Goal: Check status: Check status

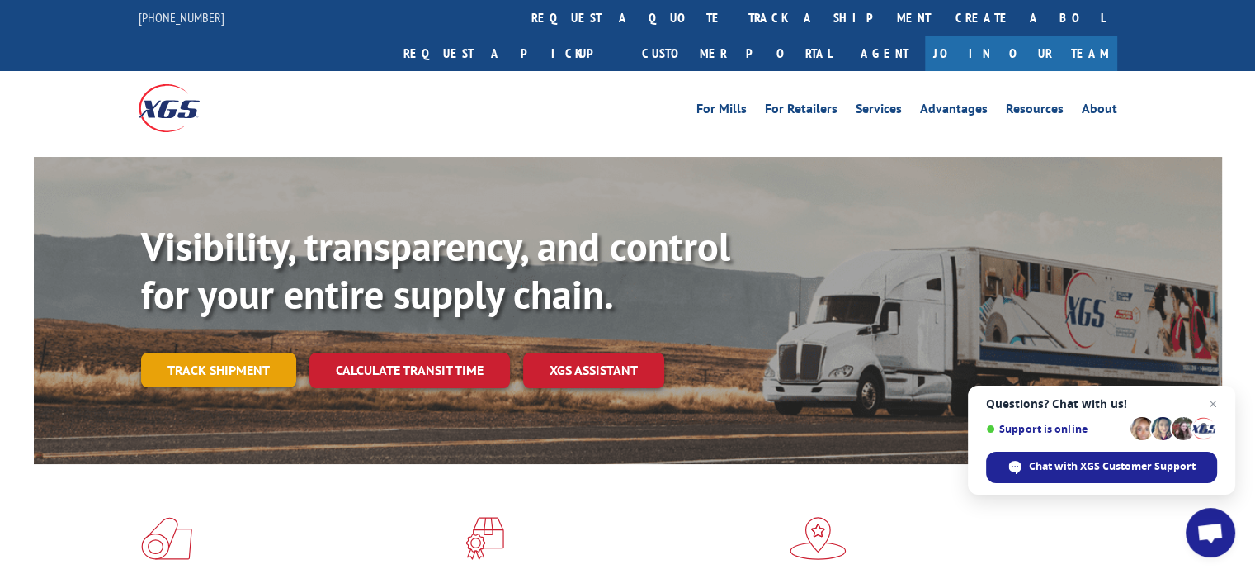
click at [229, 352] on link "Track shipment" at bounding box center [218, 369] width 155 height 35
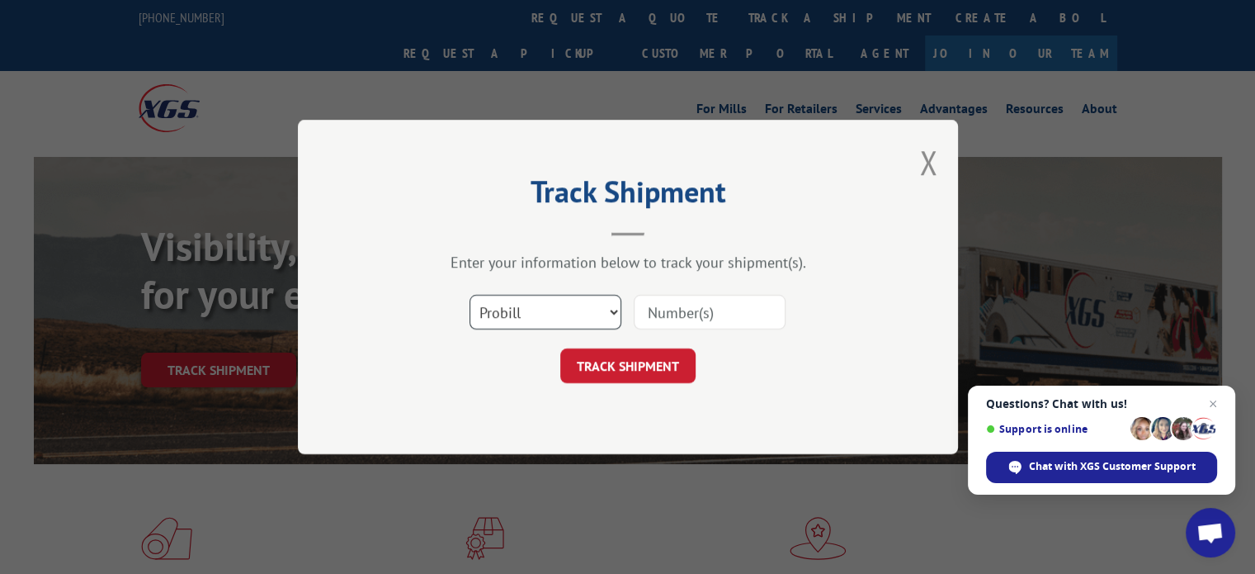
click at [581, 319] on select "Select category... Probill BOL PO" at bounding box center [546, 312] width 152 height 35
click at [470, 295] on select "Select category... Probill BOL PO" at bounding box center [546, 312] width 152 height 35
click at [520, 319] on select "Select category... Probill BOL PO" at bounding box center [546, 312] width 152 height 35
select select "probill"
click at [470, 295] on select "Select category... Probill BOL PO" at bounding box center [546, 312] width 152 height 35
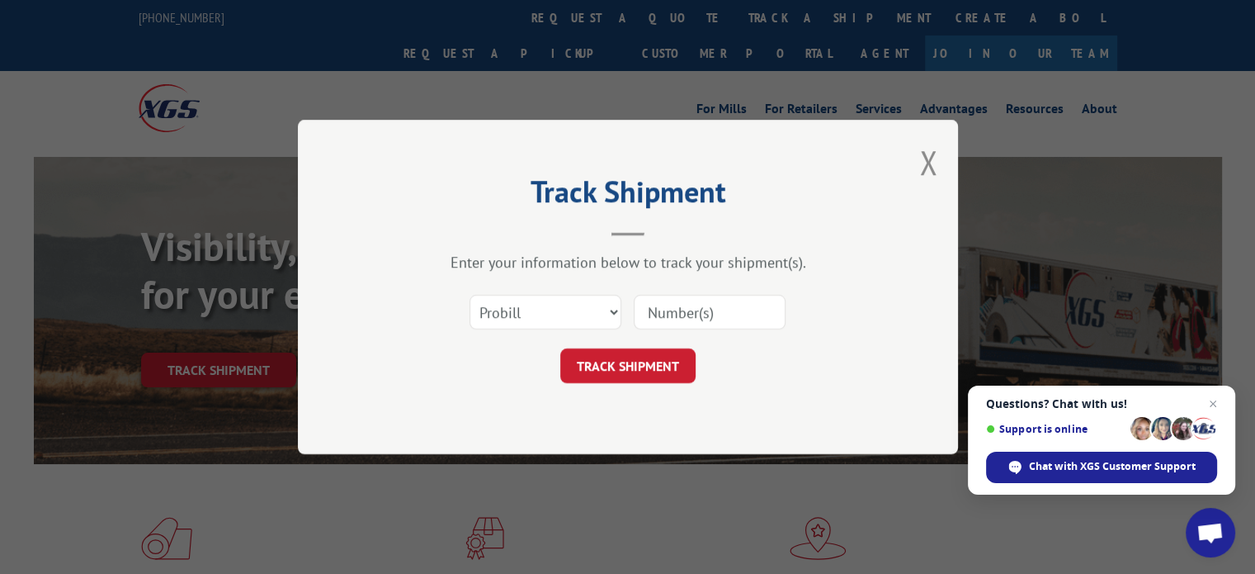
click at [703, 319] on input at bounding box center [710, 312] width 152 height 35
paste input "17587644"
type input "17587644"
click at [656, 366] on button "TRACK SHIPMENT" at bounding box center [627, 365] width 135 height 35
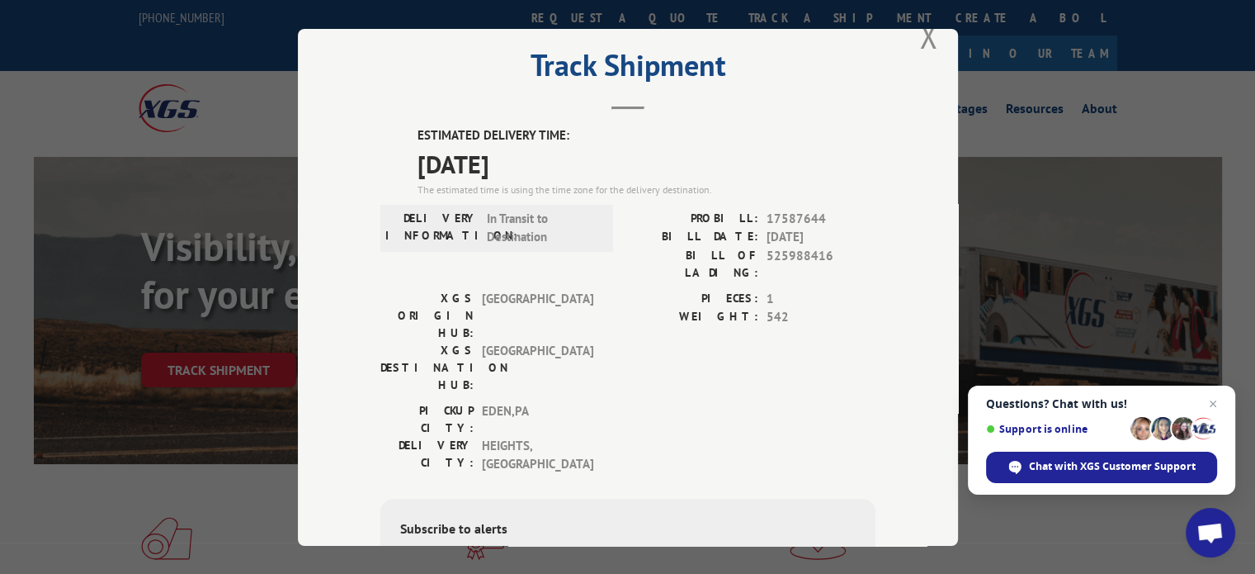
scroll to position [36, 0]
